Goal: Information Seeking & Learning: Check status

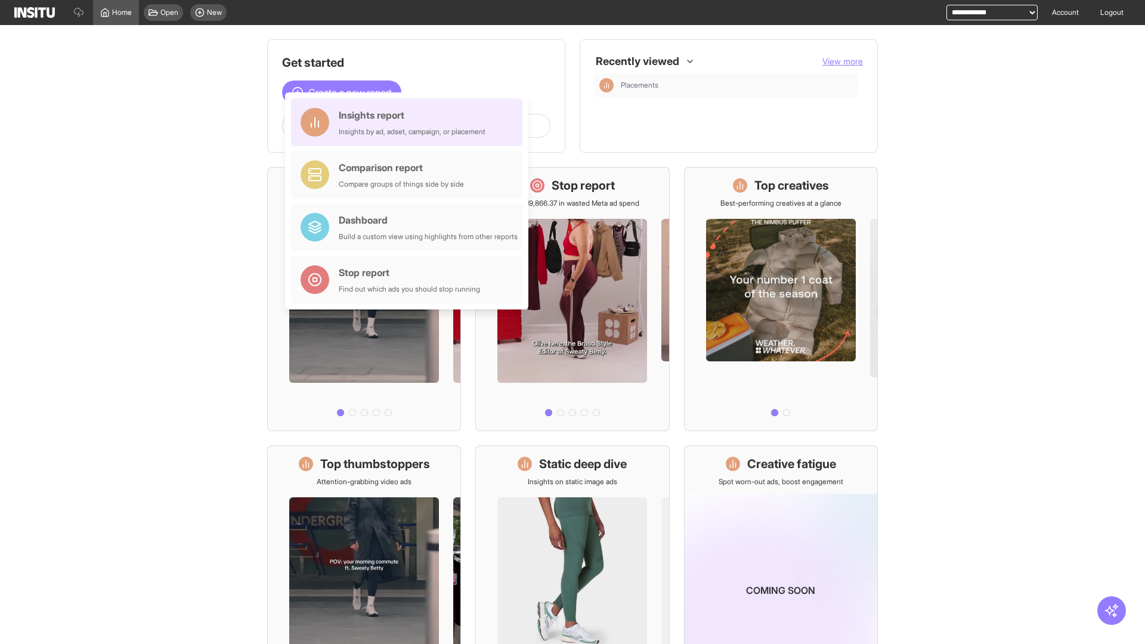
click at [410, 122] on div "Insights report Insights by ad, adset, campaign, or placement" at bounding box center [412, 122] width 147 height 29
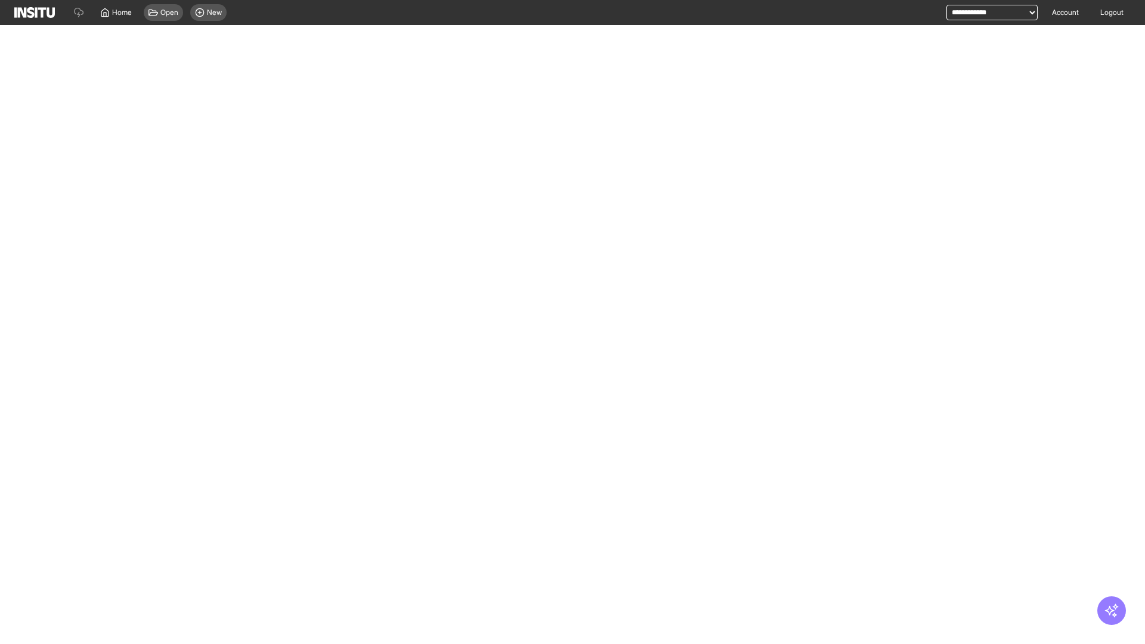
select select "**"
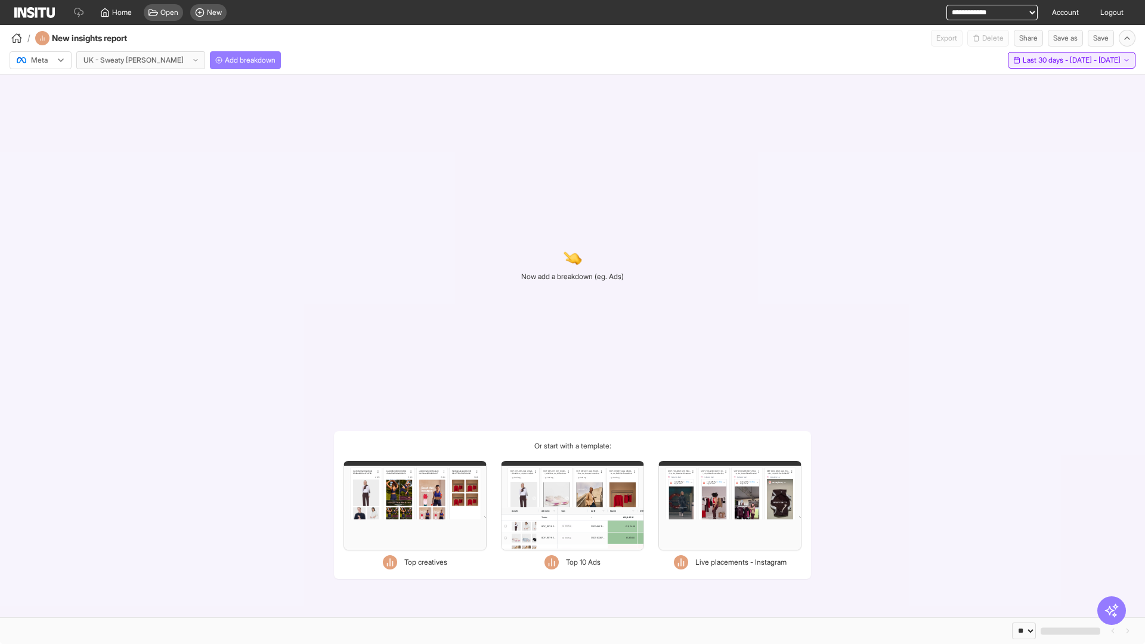
click at [1044, 60] on span "Last 30 days - [DATE] - [DATE]" at bounding box center [1072, 60] width 98 height 10
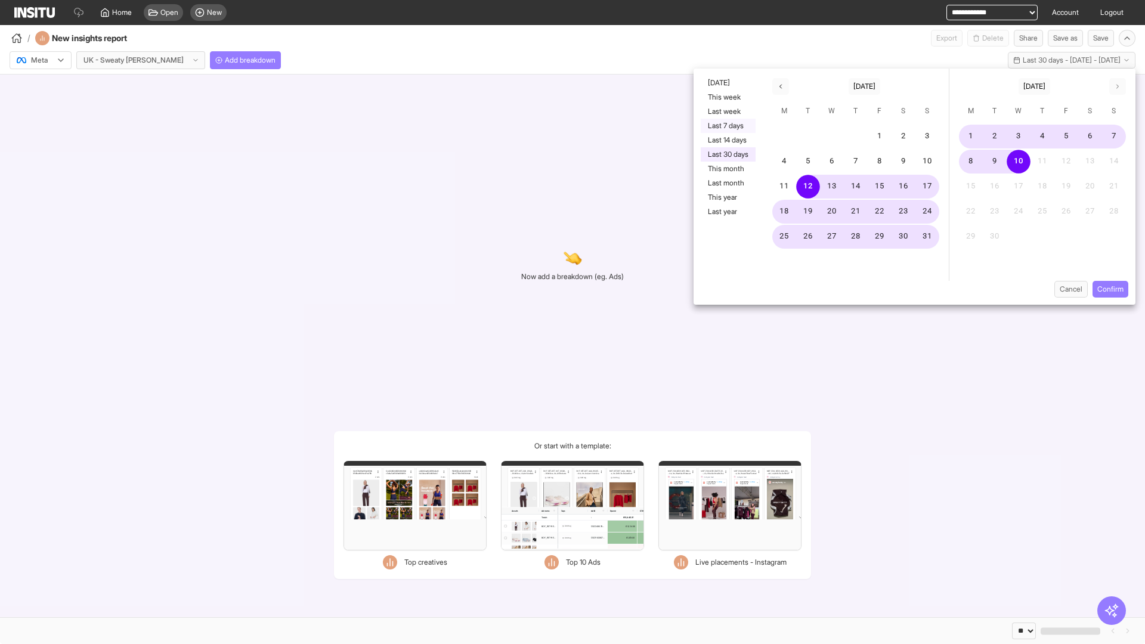
click at [727, 126] on button "Last 7 days" at bounding box center [728, 126] width 55 height 14
